Goal: Check status

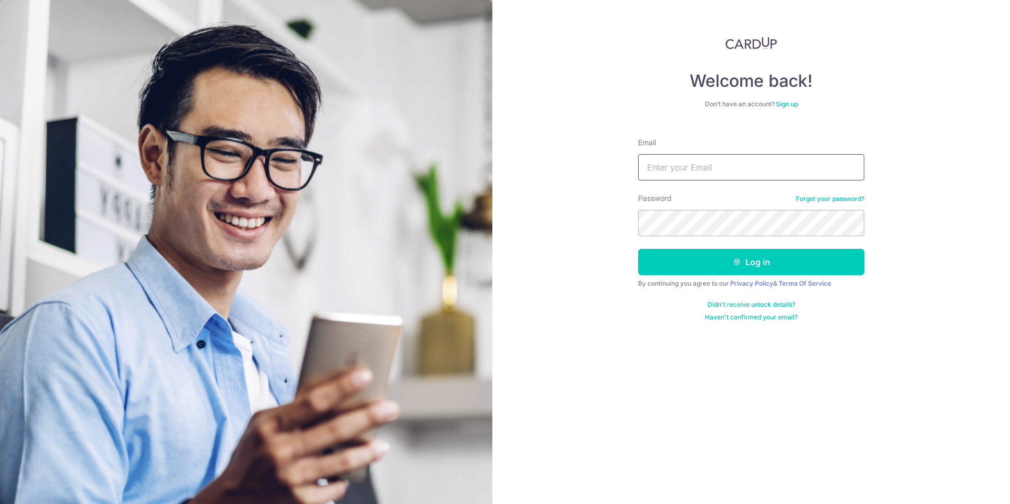
click at [732, 165] on input "Email" at bounding box center [751, 167] width 226 height 26
type input "[EMAIL_ADDRESS][DOMAIN_NAME]"
click at [745, 263] on button "Log in" at bounding box center [751, 262] width 226 height 26
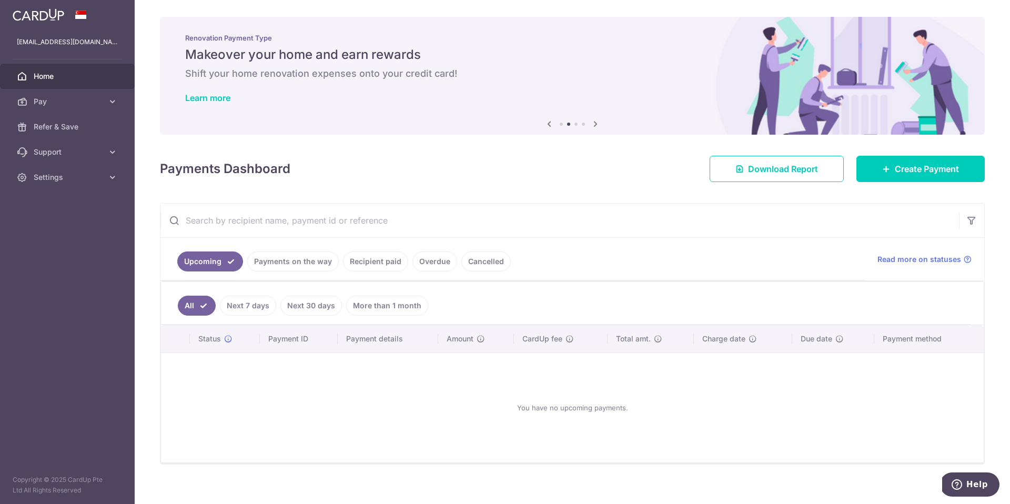
click at [372, 259] on link "Recipient paid" at bounding box center [375, 261] width 65 height 20
